Goal: Register for event/course

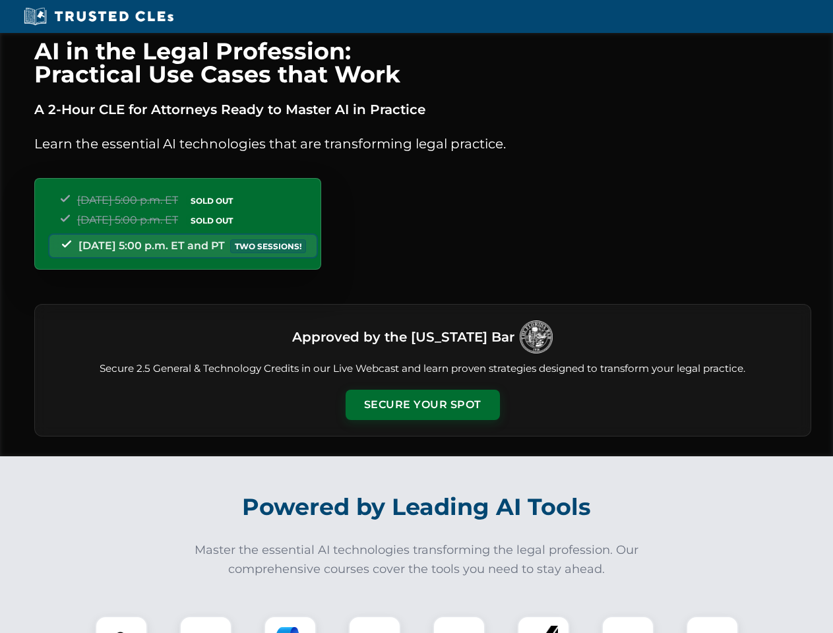
click at [422, 405] on button "Secure Your Spot" at bounding box center [422, 405] width 154 height 30
click at [121, 624] on img at bounding box center [121, 642] width 38 height 38
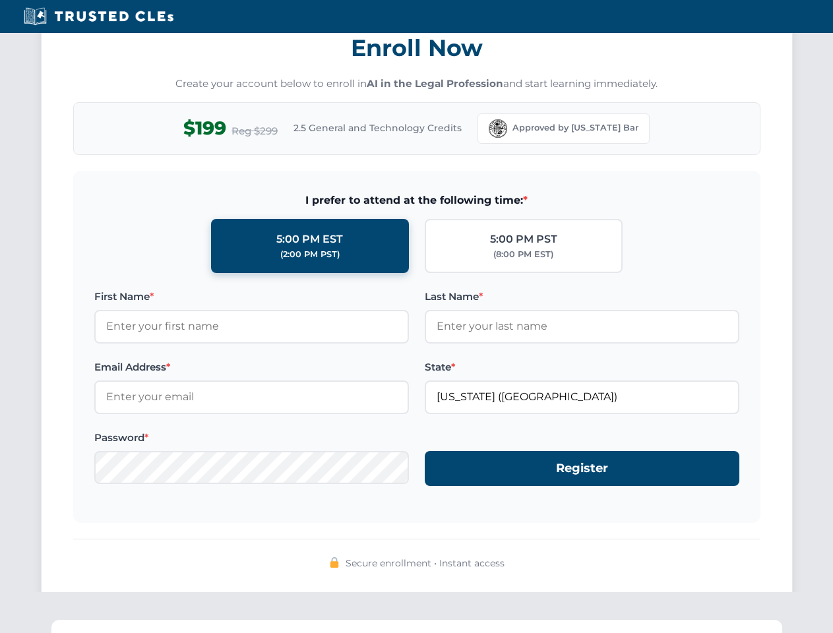
scroll to position [1294, 0]
